Goal: Obtain resource: Download file/media

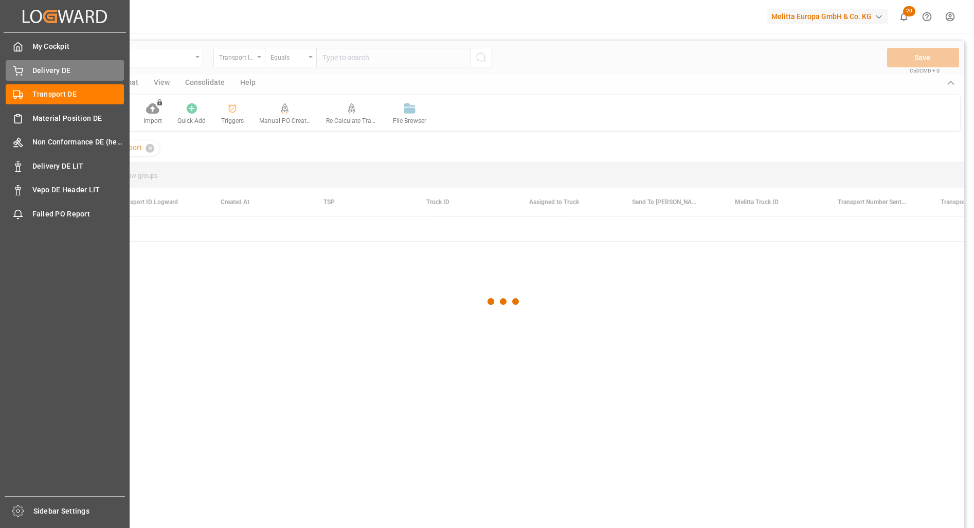
click at [47, 65] on span "Delivery DE" at bounding box center [78, 70] width 92 height 11
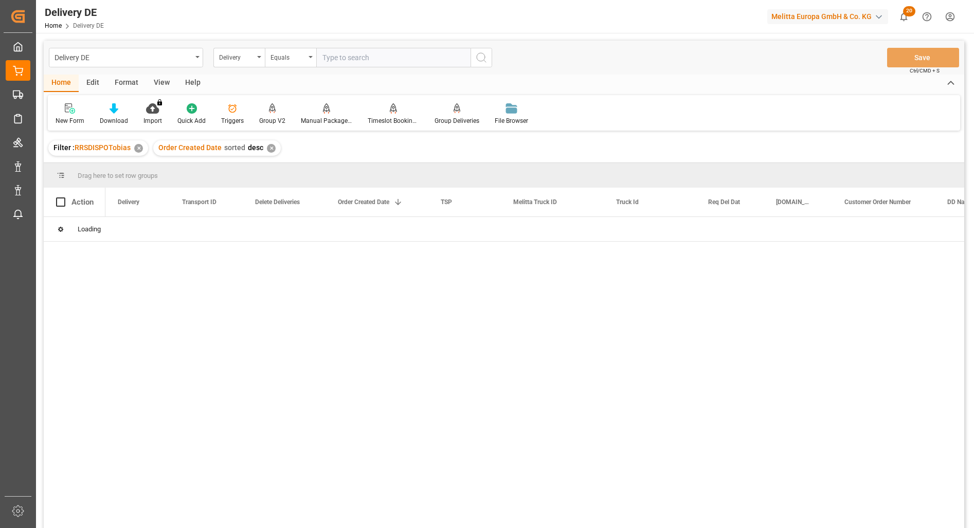
click at [378, 63] on input "text" at bounding box center [393, 58] width 154 height 20
paste input "92548658"
type input "92548658"
click at [355, 50] on input "text" at bounding box center [393, 58] width 154 height 20
paste input "92546374"
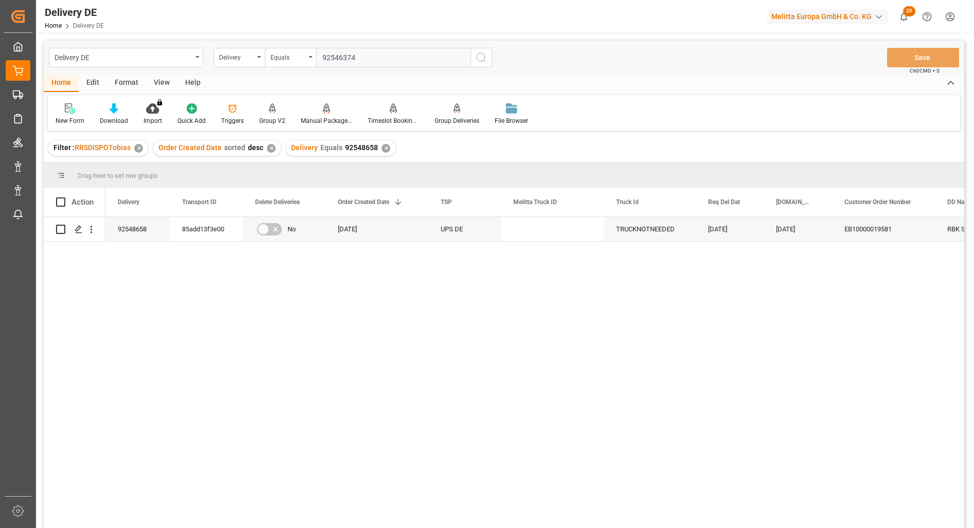
type input "92546374"
click at [487, 55] on icon "search button" at bounding box center [481, 57] width 12 height 12
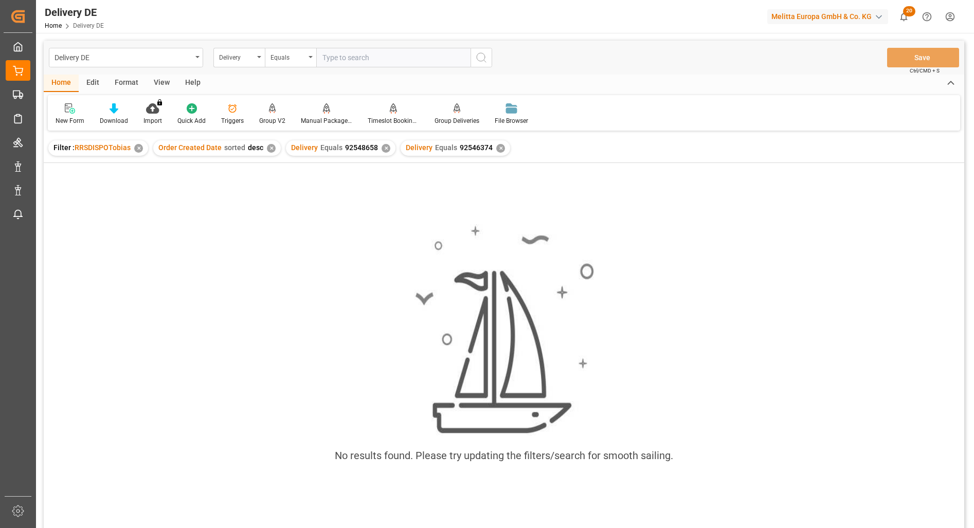
click at [382, 148] on div "✕" at bounding box center [386, 148] width 9 height 9
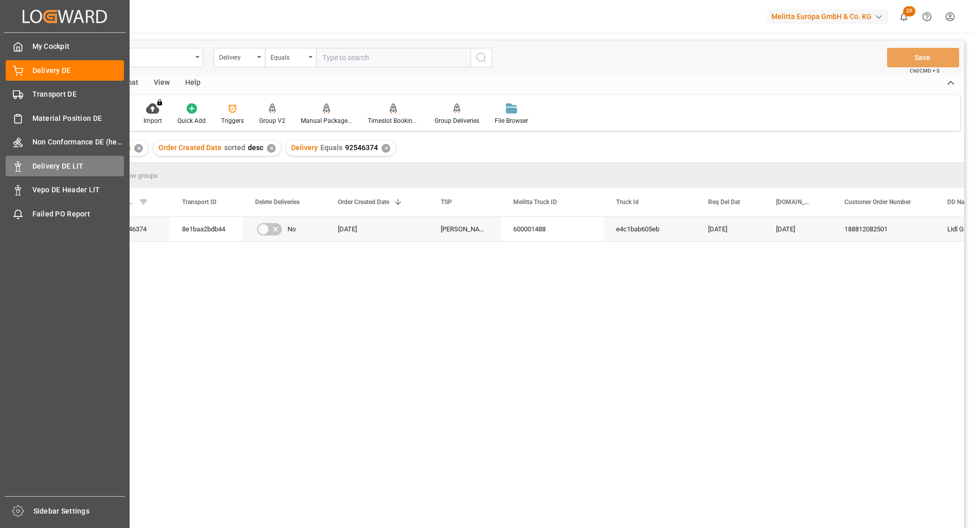
click at [21, 166] on icon at bounding box center [18, 166] width 10 height 10
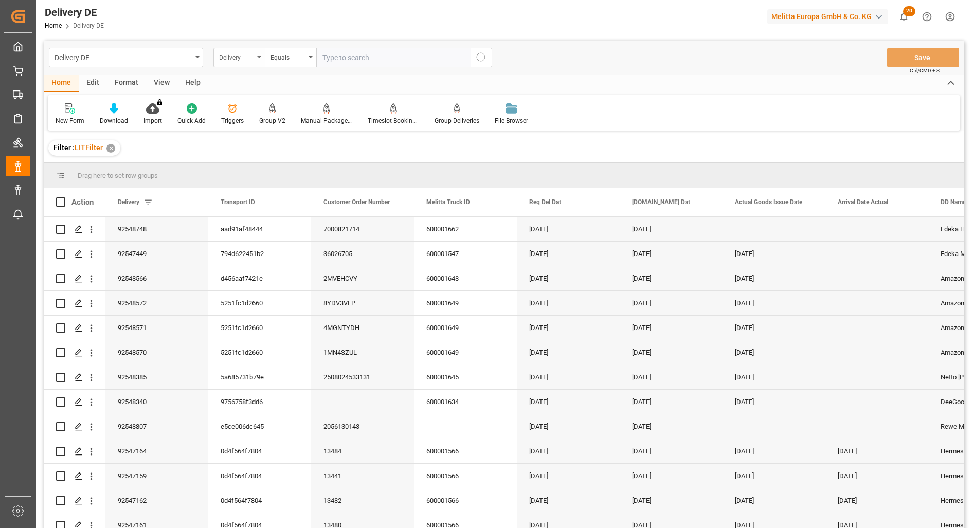
click at [260, 56] on icon "open menu" at bounding box center [259, 57] width 4 height 2
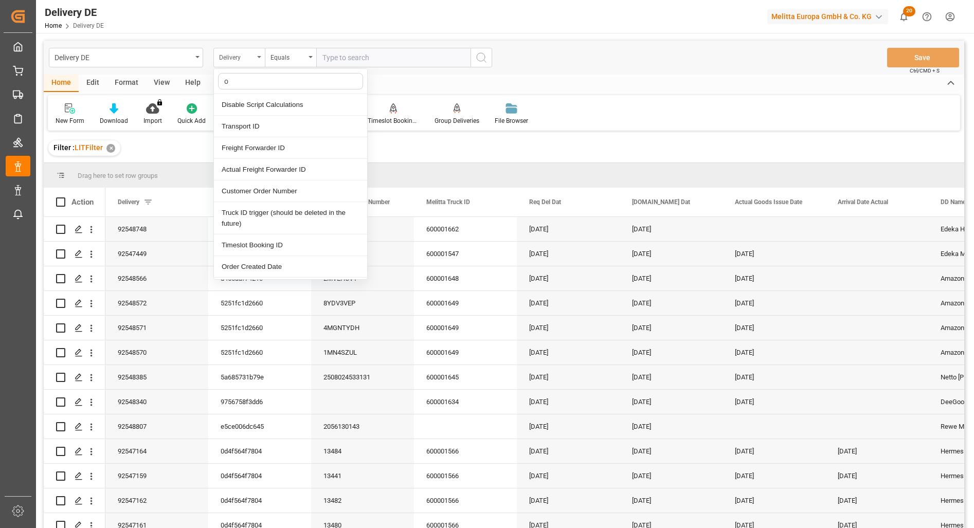
type input "or"
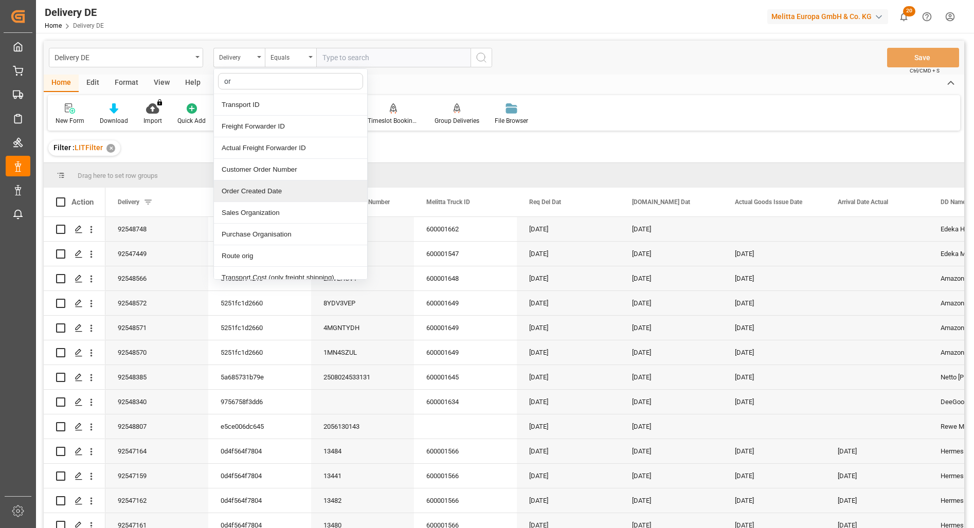
click at [258, 190] on div "Order Created Date" at bounding box center [290, 191] width 153 height 22
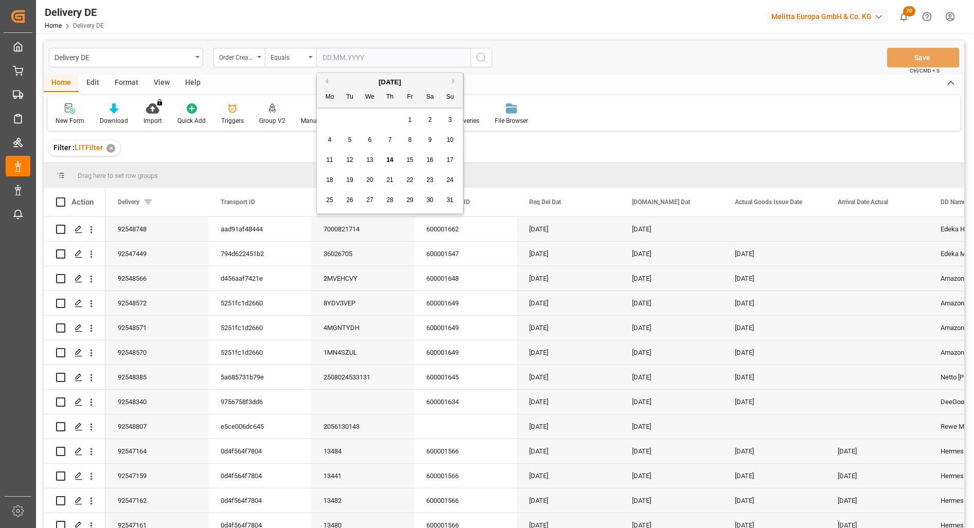
click at [438, 59] on input "text" at bounding box center [393, 58] width 154 height 20
click at [370, 158] on span "13" at bounding box center [369, 159] width 7 height 7
type input "[DATE]"
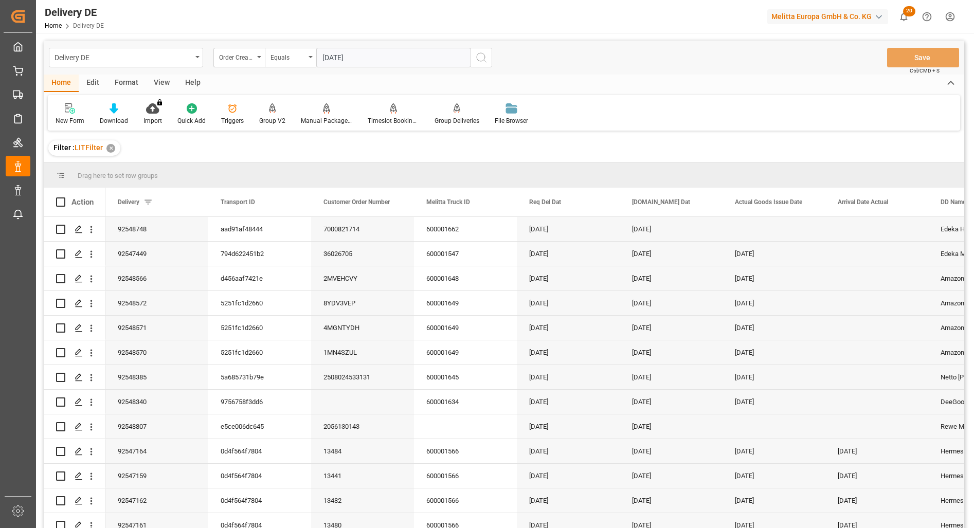
click at [485, 57] on icon "search button" at bounding box center [481, 57] width 12 height 12
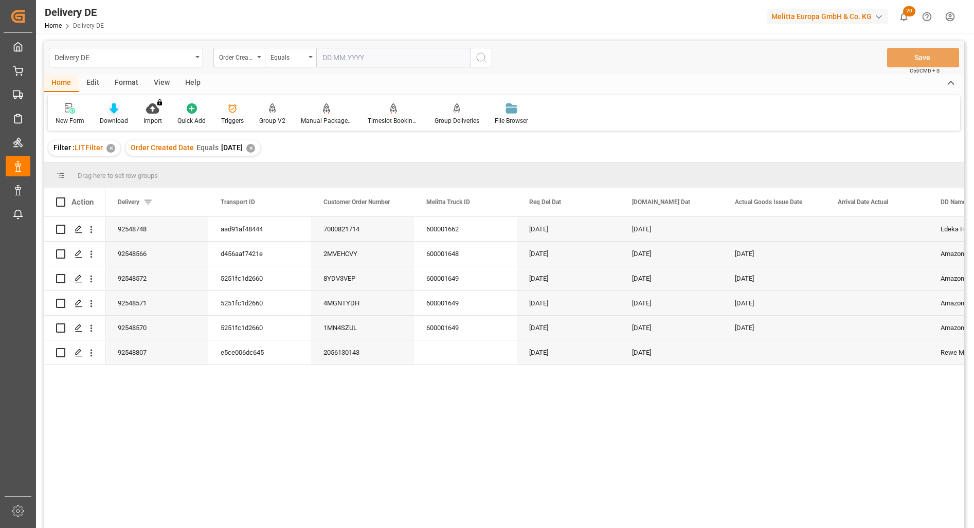
click at [111, 109] on icon at bounding box center [114, 108] width 9 height 10
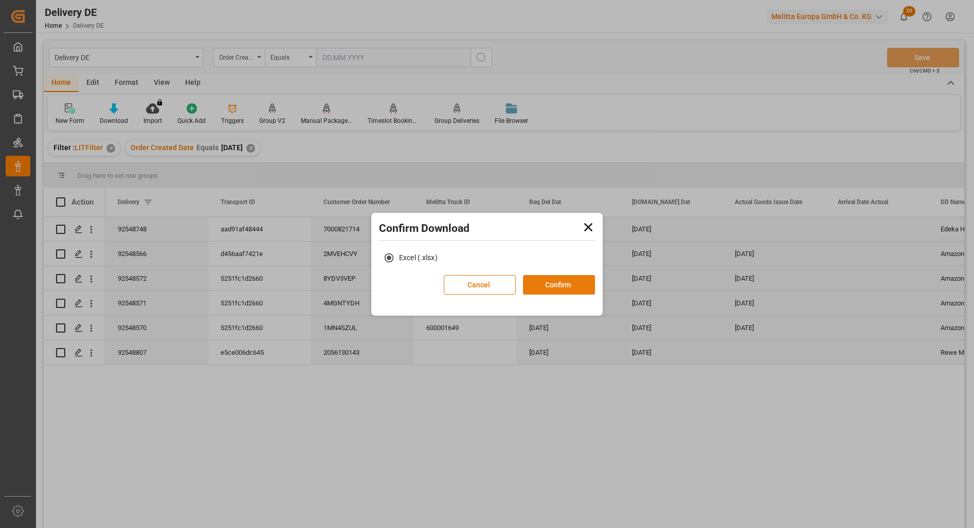
click at [553, 283] on button "Confirm" at bounding box center [559, 285] width 72 height 20
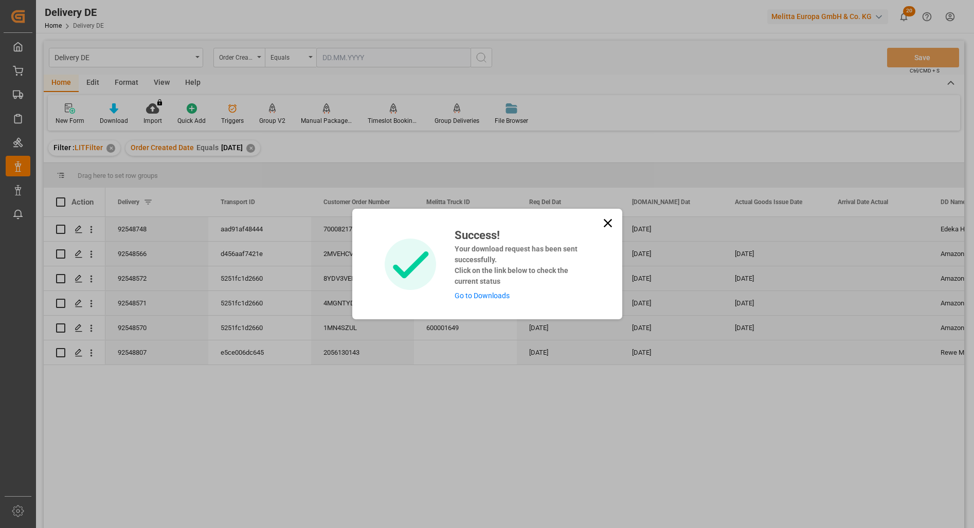
click at [498, 294] on link "Go to Downloads" at bounding box center [482, 296] width 55 height 8
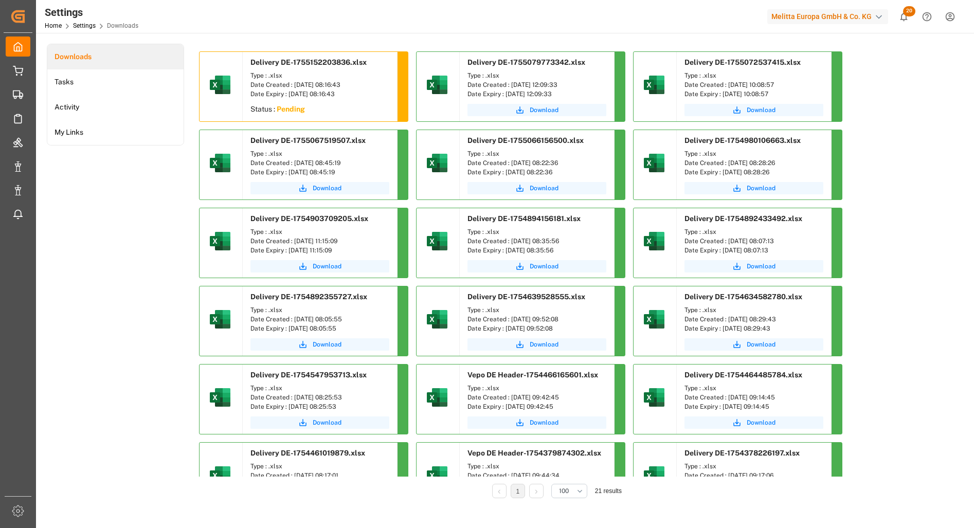
click at [604, 17] on div "Settings Home Settings Downloads Melitta Europa GmbH & Co. KG 20 Notifications …" at bounding box center [501, 16] width 945 height 33
click at [336, 112] on span "Download" at bounding box center [327, 109] width 29 height 9
